Goal: Information Seeking & Learning: Learn about a topic

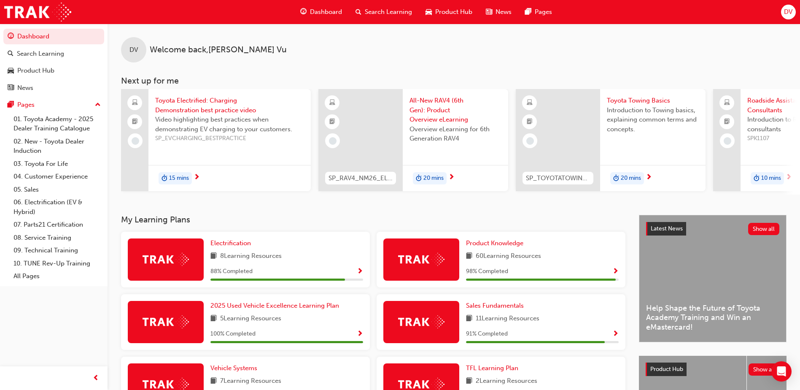
click at [235, 122] on span "Video highlighting best practices when demonstrating EV charging to your custom…" at bounding box center [229, 124] width 149 height 19
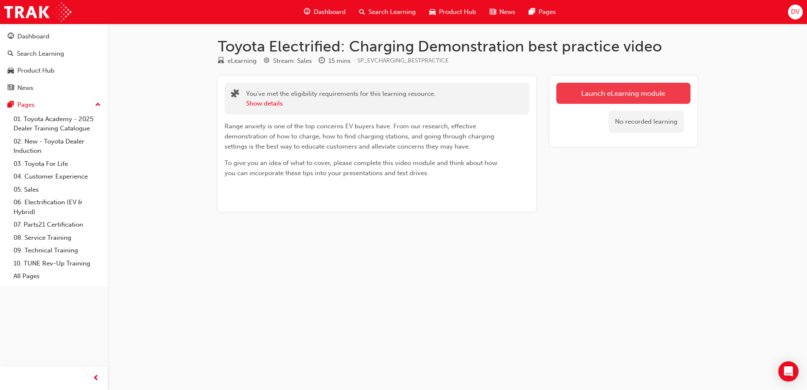
click at [573, 100] on link "Launch eLearning module" at bounding box center [623, 93] width 134 height 21
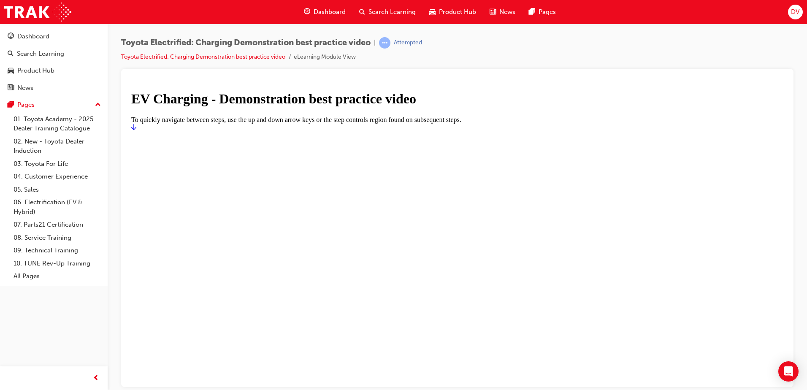
click at [136, 130] on link "Start" at bounding box center [133, 126] width 5 height 7
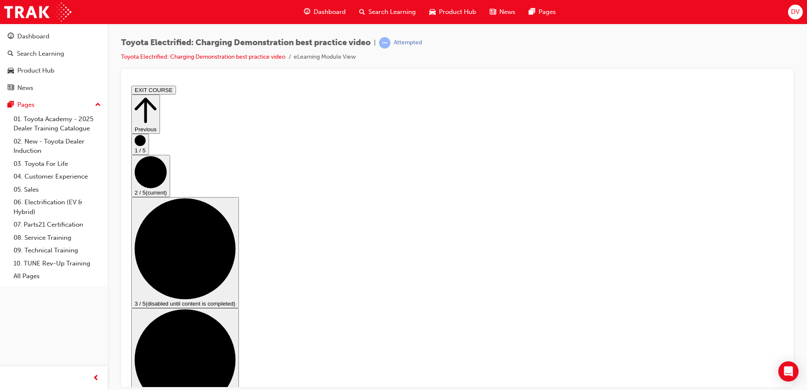
click at [33, 31] on div "Dashboard" at bounding box center [54, 36] width 92 height 11
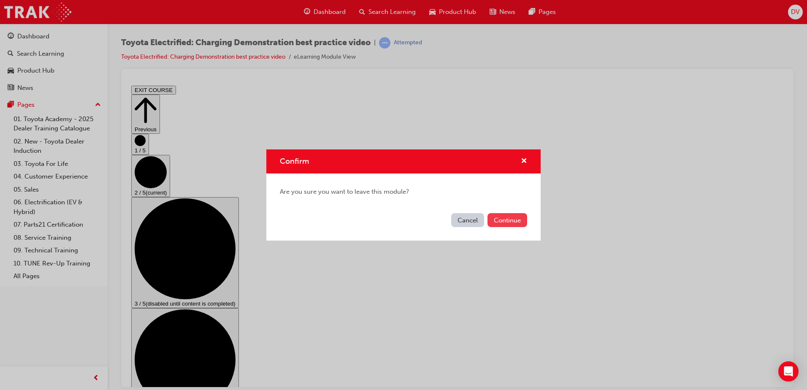
click at [506, 223] on button "Continue" at bounding box center [507, 220] width 40 height 14
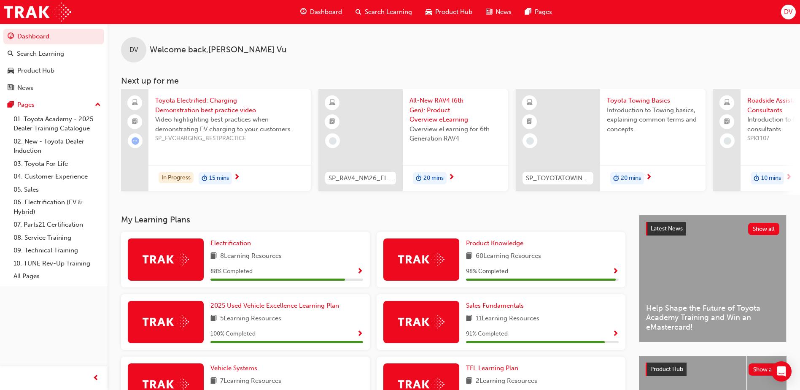
click at [440, 116] on span "All-New RAV4 (6th Gen): Product Overview eLearning" at bounding box center [456, 110] width 92 height 29
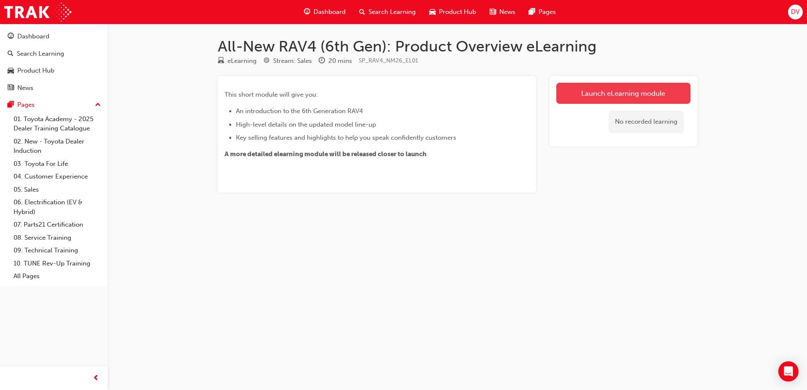
click at [610, 87] on link "Launch eLearning module" at bounding box center [623, 93] width 134 height 21
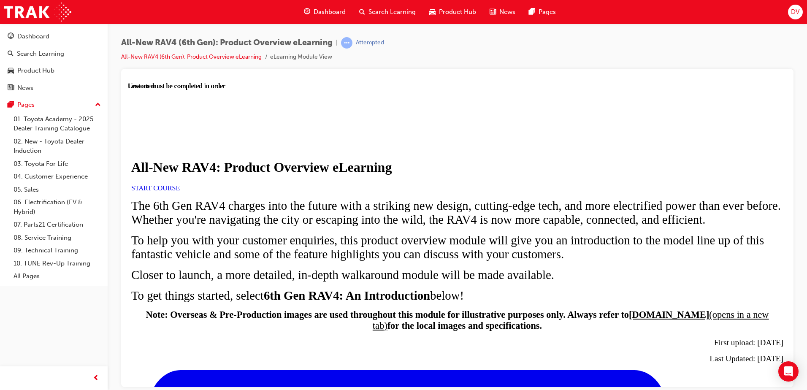
click at [180, 191] on link "START COURSE" at bounding box center [155, 187] width 49 height 7
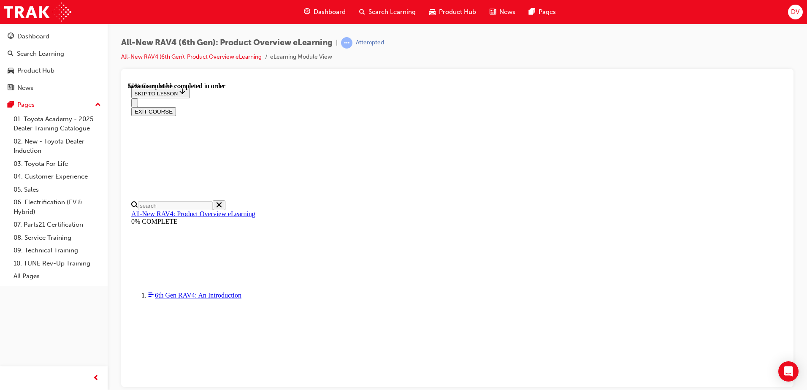
scroll to position [861, 0]
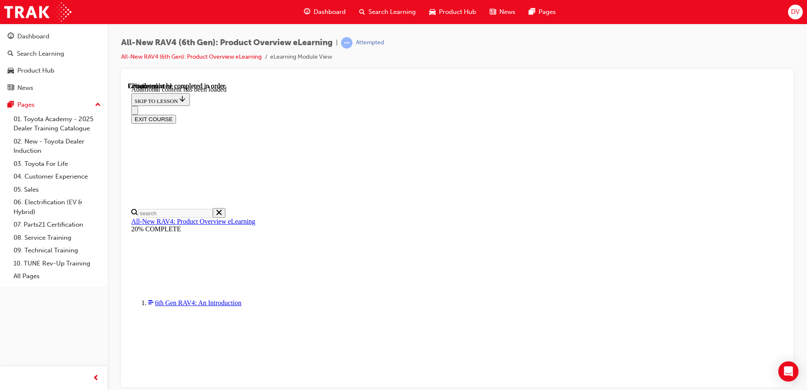
drag, startPoint x: 652, startPoint y: 218, endPoint x: 638, endPoint y: 221, distance: 13.8
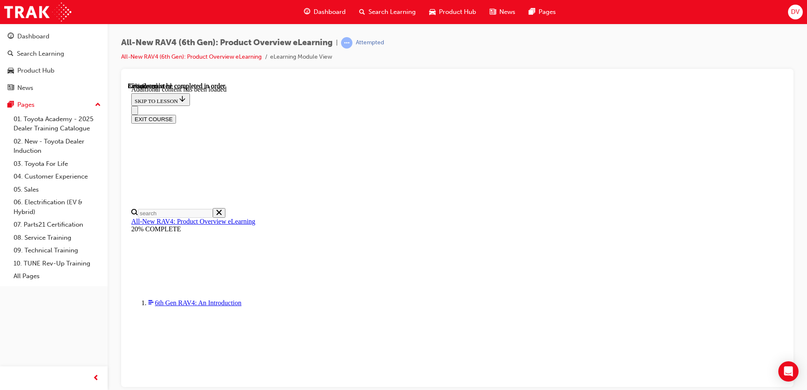
scroll to position [1074, 0]
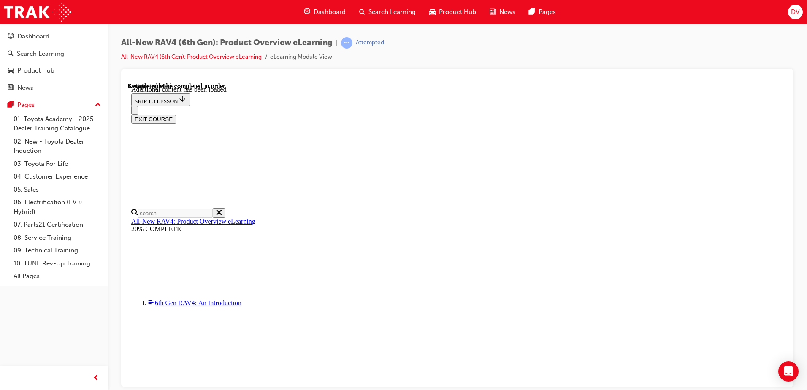
scroll to position [0, 122]
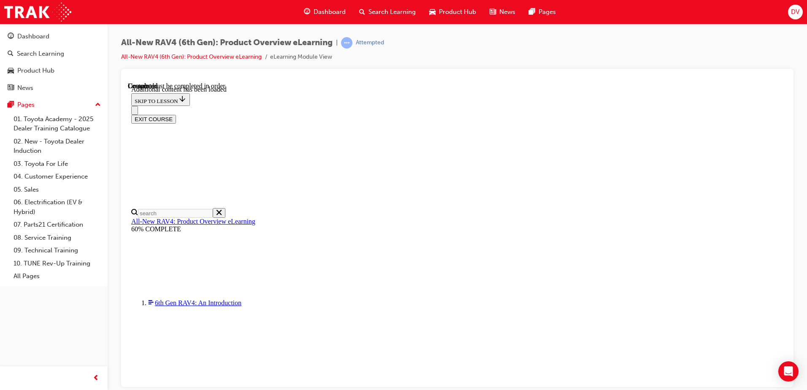
scroll to position [29, 0]
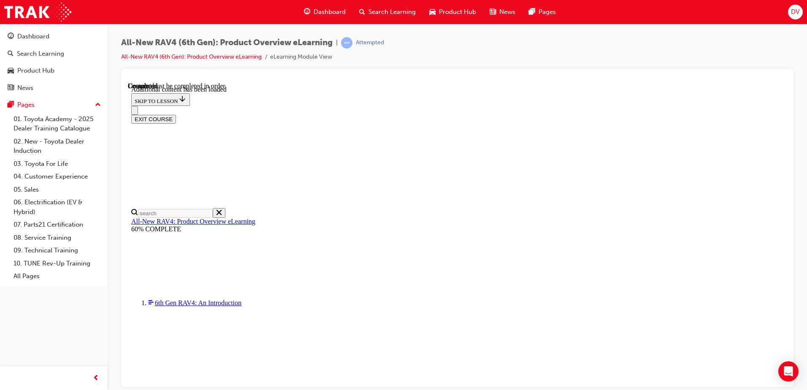
radio input "true"
drag, startPoint x: 513, startPoint y: 346, endPoint x: 518, endPoint y: 337, distance: 11.1
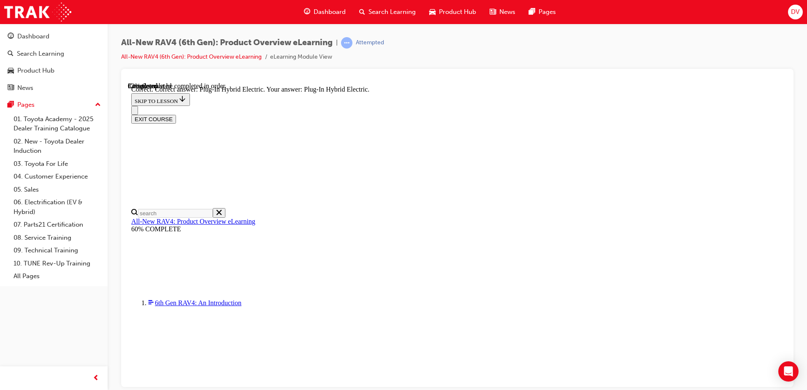
drag, startPoint x: 518, startPoint y: 337, endPoint x: 524, endPoint y: 326, distance: 11.9
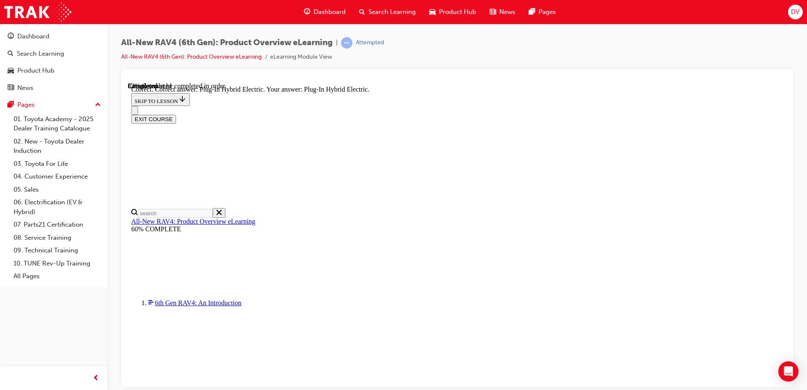
radio input "true"
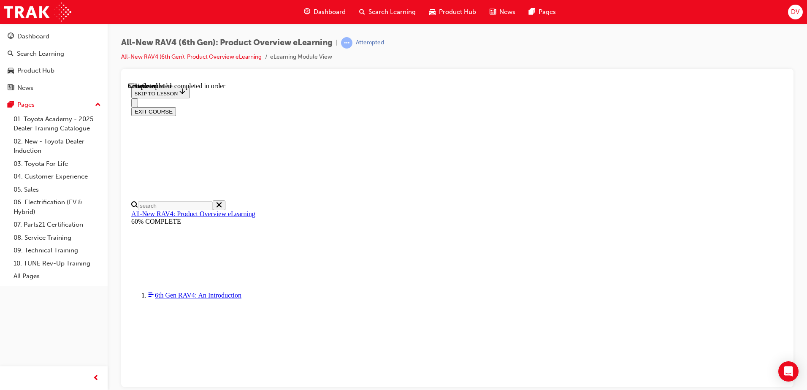
scroll to position [232, 0]
checkbox input "true"
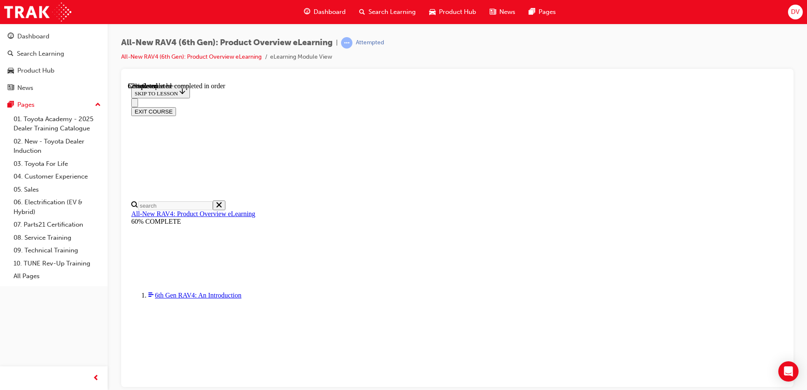
checkbox input "true"
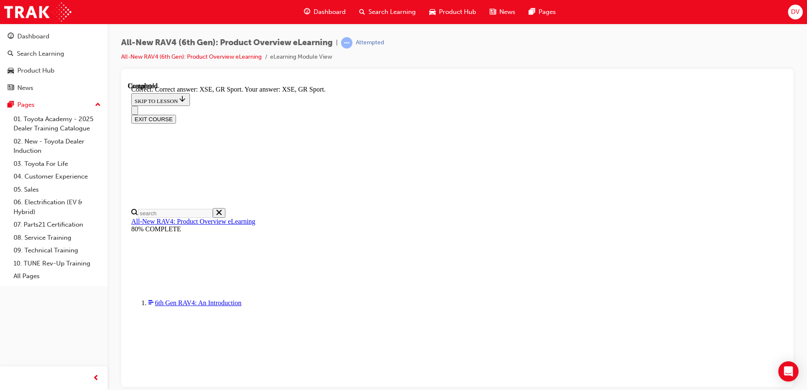
scroll to position [325, 0]
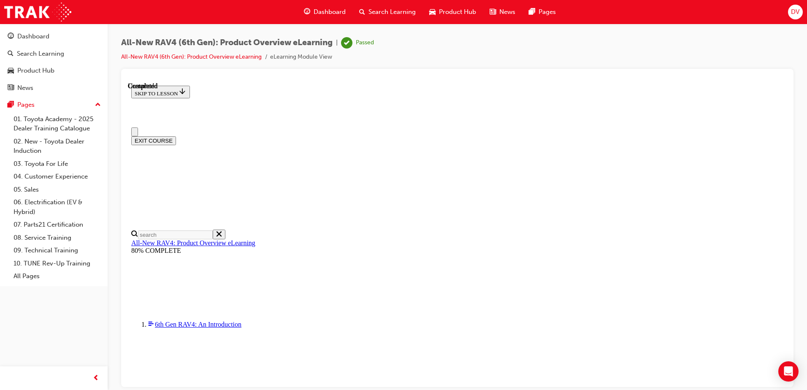
scroll to position [160, 0]
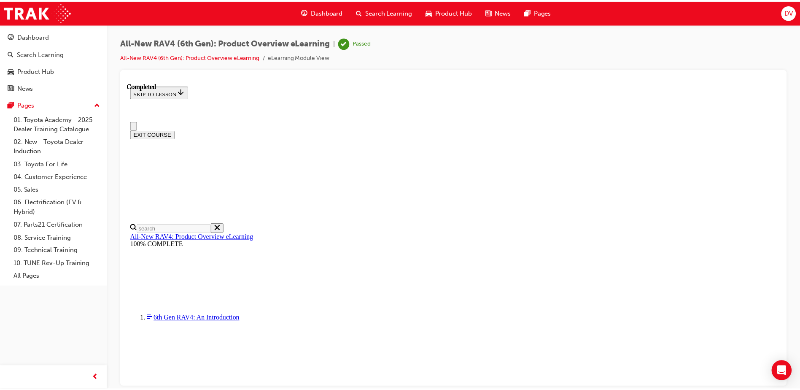
scroll to position [0, 0]
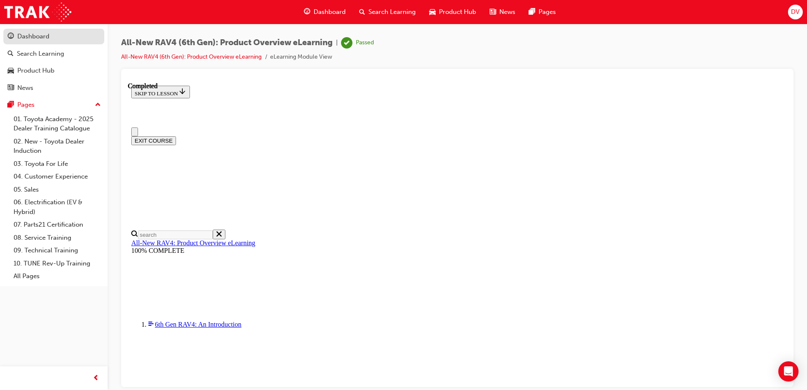
click at [41, 38] on div "Dashboard" at bounding box center [33, 37] width 32 height 10
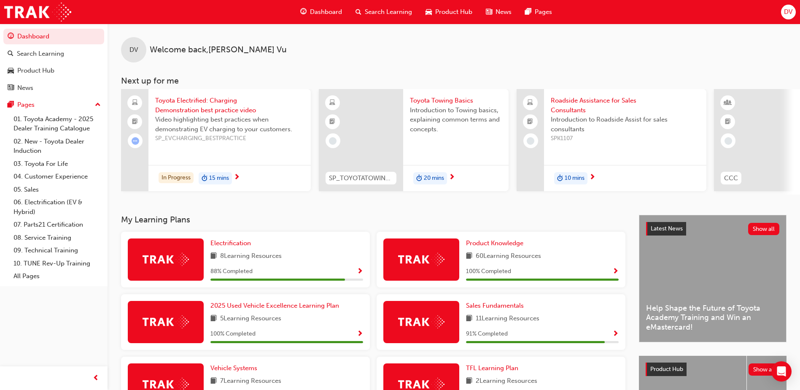
click at [201, 108] on span "Toyota Electrified: Charging Demonstration best practice video" at bounding box center [229, 105] width 149 height 19
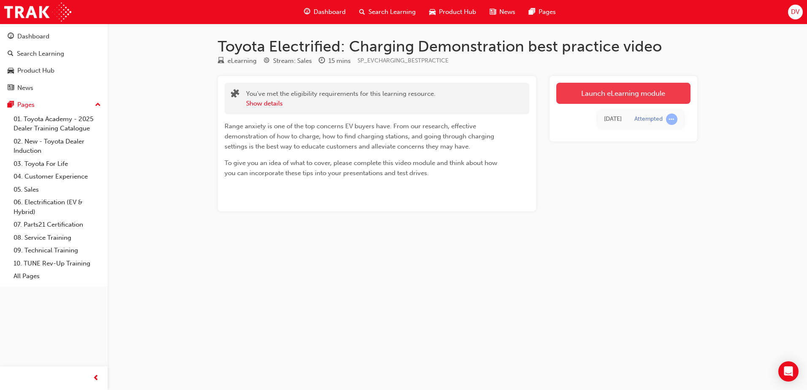
click at [600, 92] on link "Launch eLearning module" at bounding box center [623, 93] width 134 height 21
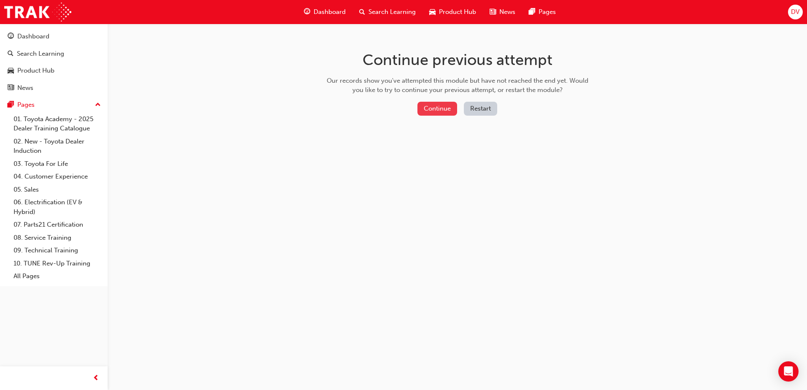
click at [433, 109] on button "Continue" at bounding box center [437, 109] width 40 height 14
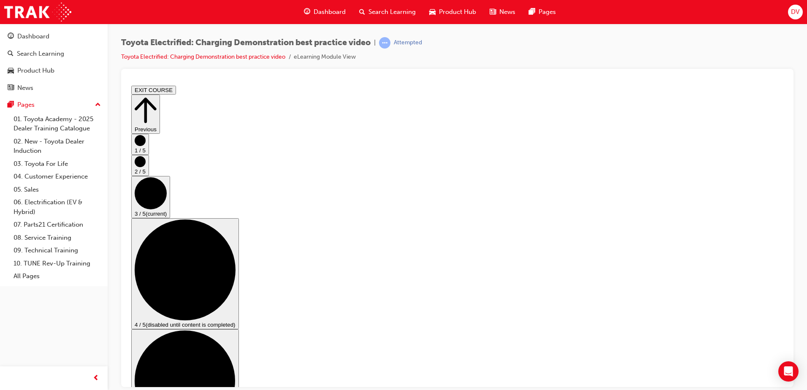
scroll to position [0, 0]
checkbox input "true"
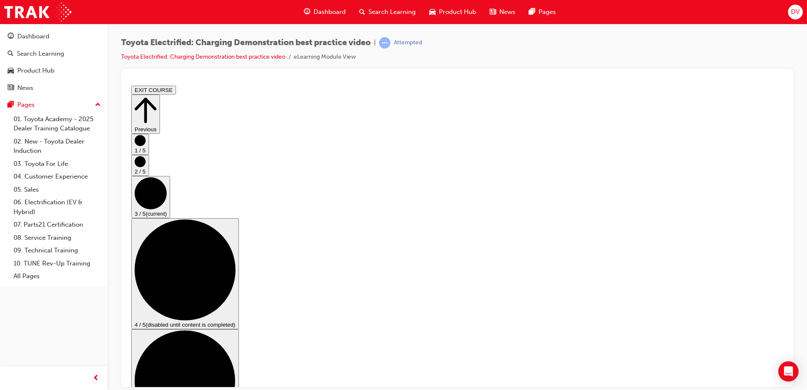
scroll to position [119, 0]
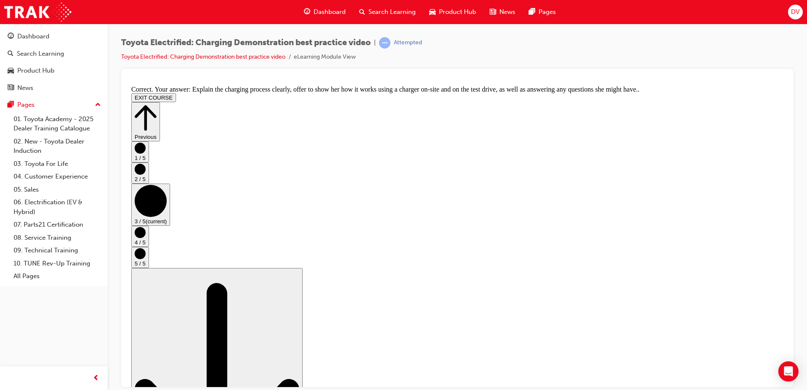
scroll to position [0, 0]
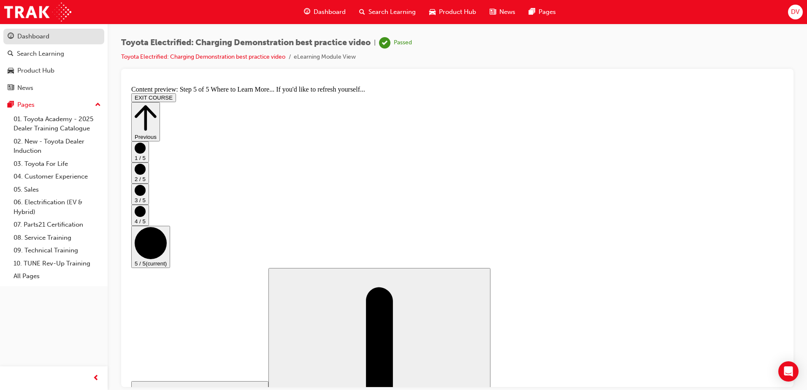
click at [38, 35] on div "Dashboard" at bounding box center [33, 37] width 32 height 10
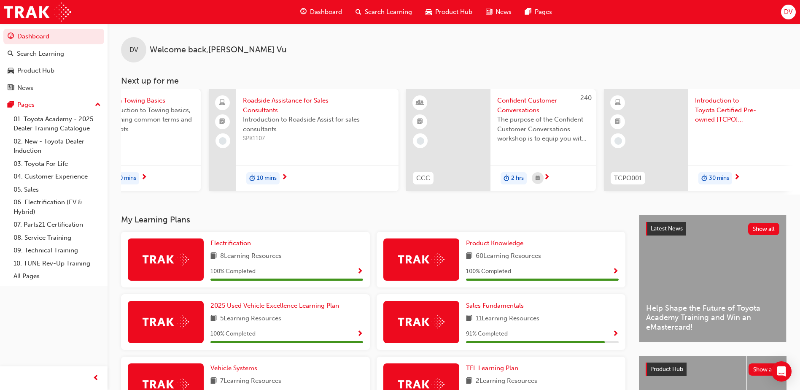
scroll to position [0, 112]
